Goal: Find specific fact: Find specific page/section

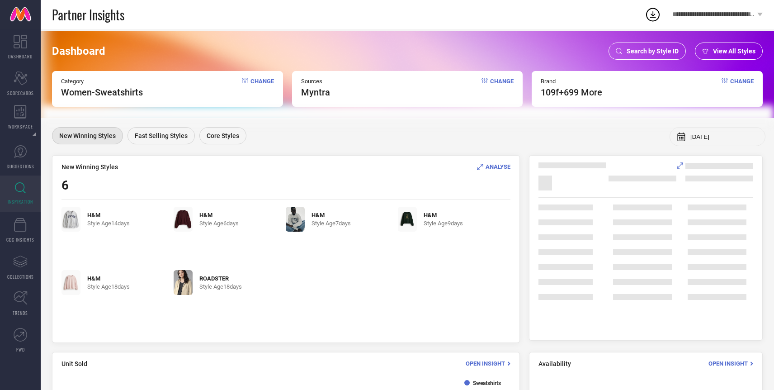
click at [652, 50] on span "Search by Style ID" at bounding box center [653, 50] width 52 height 7
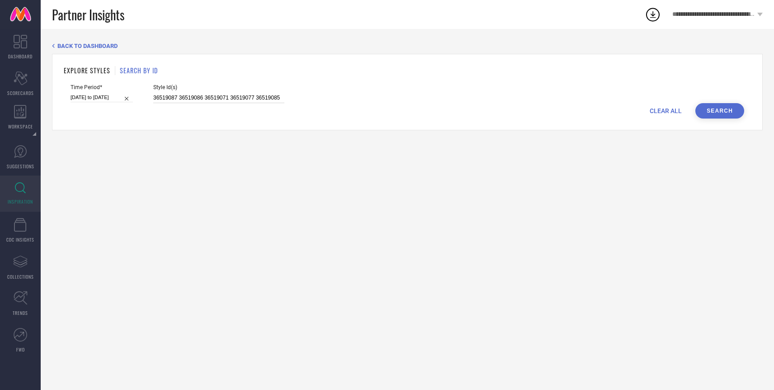
click at [257, 93] on input "36519087 36519086 36519071 36519077 36519085" at bounding box center [218, 98] width 131 height 10
click at [258, 99] on input "36519087 36519086 36519071 36519077 36519085" at bounding box center [218, 98] width 131 height 10
paste input "30208444, 32024268, 32024271, 34776079"
type input "30208444, 32024268, 32024271, 34776079"
click at [712, 109] on button "Search" at bounding box center [719, 110] width 49 height 15
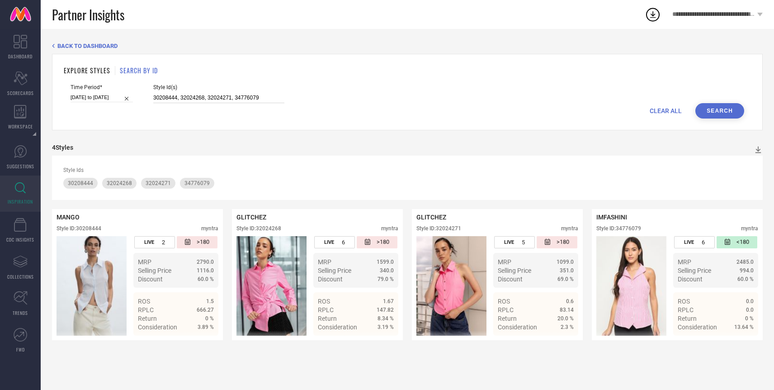
click at [225, 98] on input "30208444, 32024268, 32024271, 34776079" at bounding box center [218, 98] width 131 height 10
paste input "30208444, 32024268, 32024271, 34776079"
type input "30208444, 32024268, 32024271, 34776079"
click at [723, 110] on button "Search" at bounding box center [719, 110] width 49 height 15
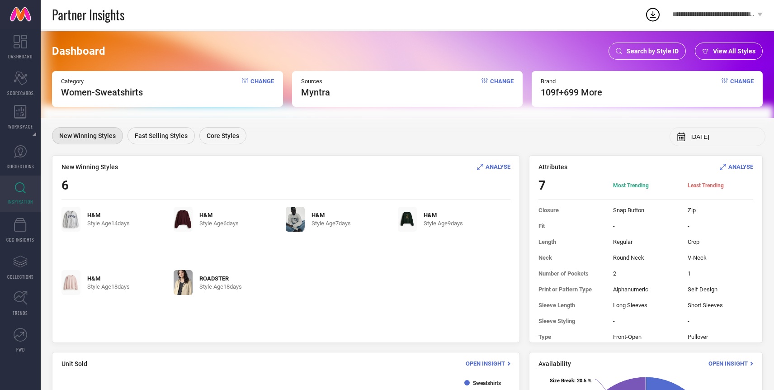
click at [634, 57] on div "Search by Style ID" at bounding box center [647, 51] width 77 height 17
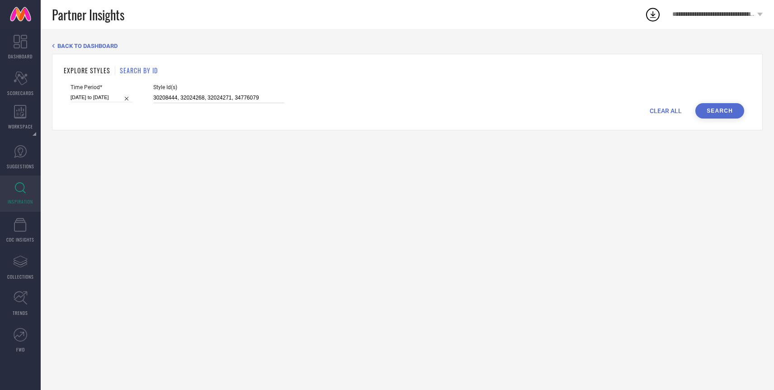
click at [262, 99] on input "30208444, 32024268, 32024271, 34776079" at bounding box center [218, 98] width 131 height 10
paste input "36157762 36157760 36157765 35942466 31123251 31122981 31123067 32016149 3601610…"
click at [273, 98] on input "36157762 36157760 36157765 35942466 31123251 31122981 31123067 32016149 3601610…" at bounding box center [218, 98] width 131 height 10
type input "36157762 36157760 36157765 35942466 31123251 31122981 31123067 32016149 3601610…"
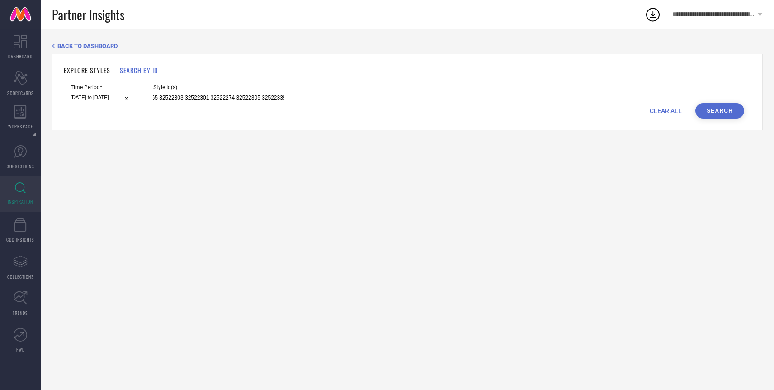
scroll to position [0, 0]
click at [715, 109] on button "Search" at bounding box center [719, 110] width 49 height 15
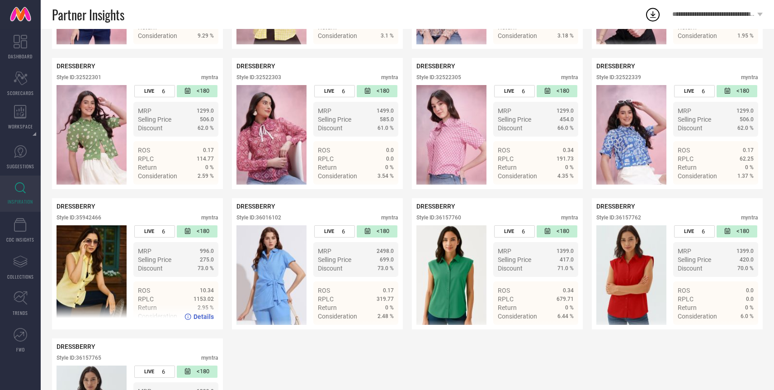
scroll to position [288, 0]
